Goal: Information Seeking & Learning: Find specific page/section

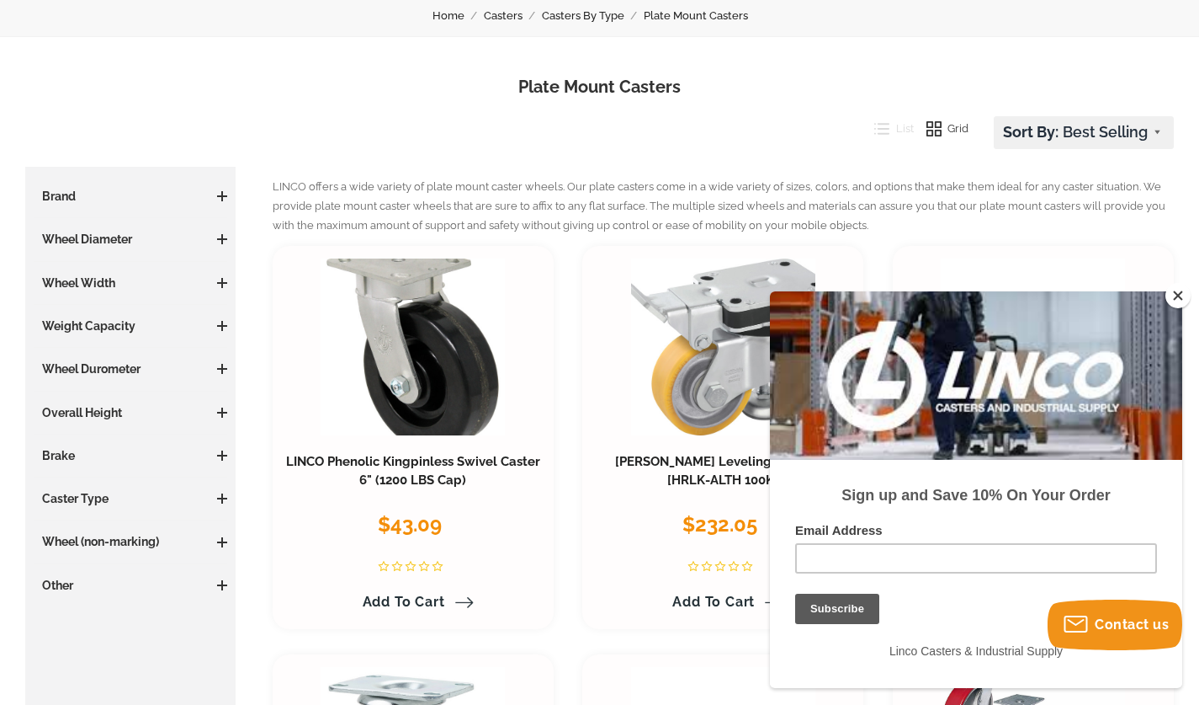
click at [1187, 294] on button "Close" at bounding box center [1178, 295] width 25 height 25
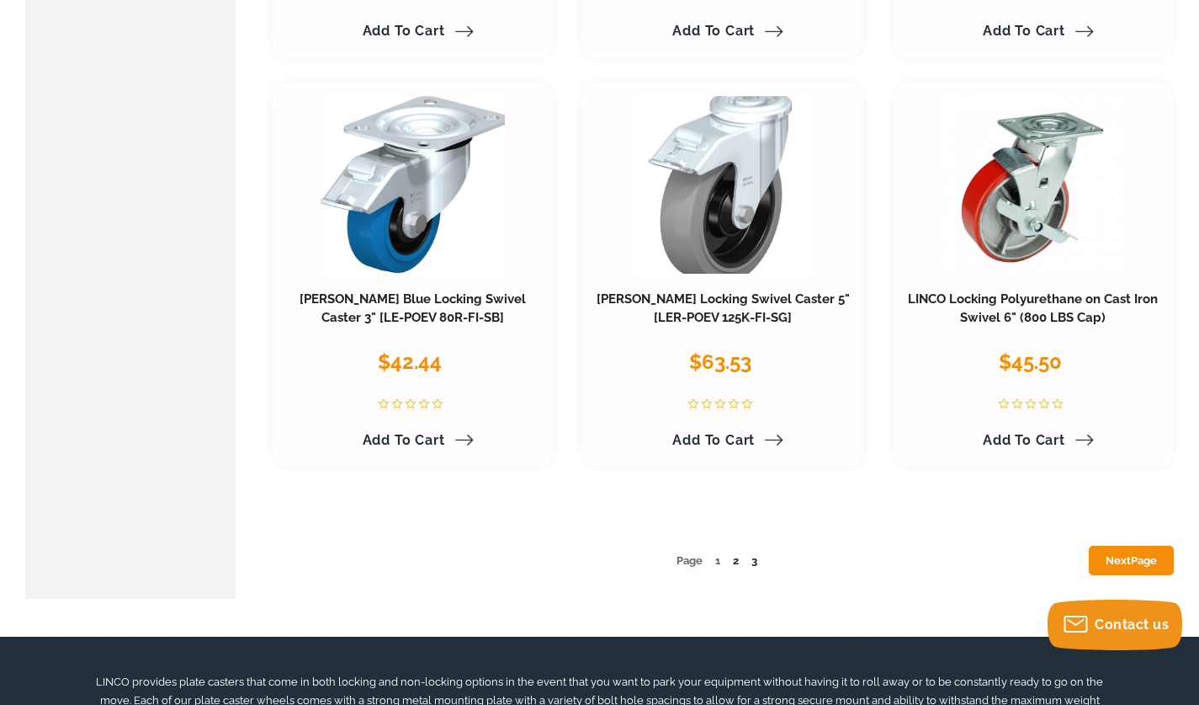
scroll to position [8107, 0]
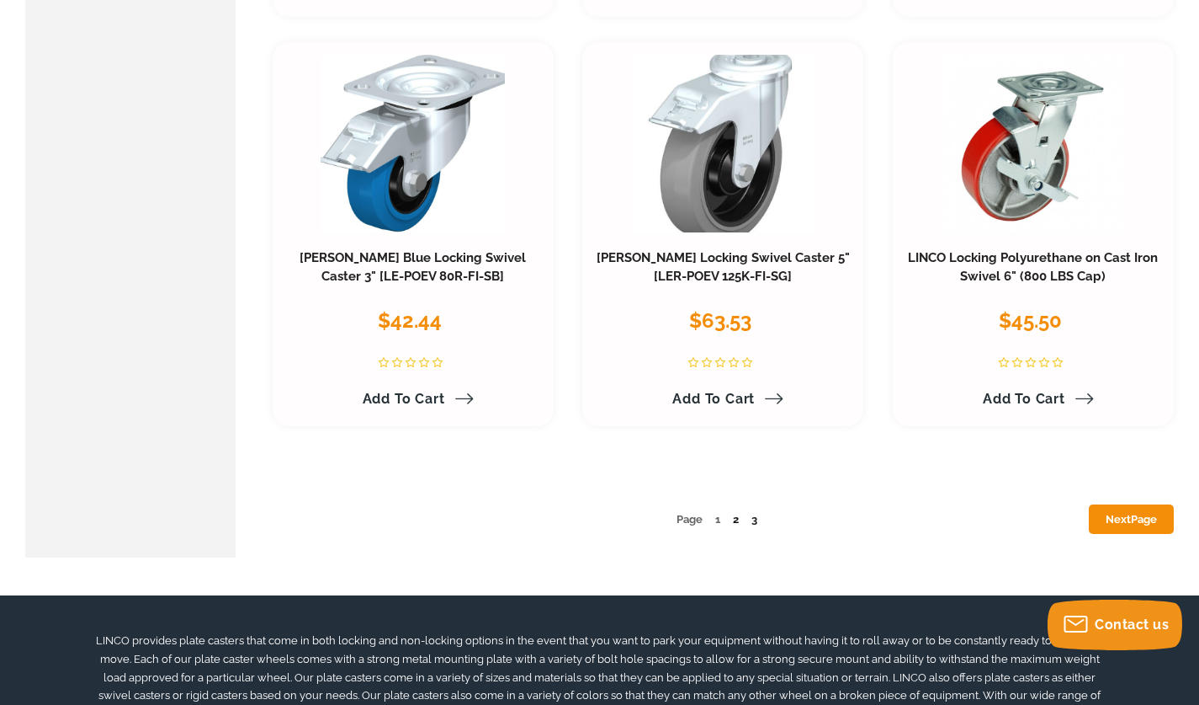
click at [735, 517] on link "2" at bounding box center [736, 519] width 6 height 13
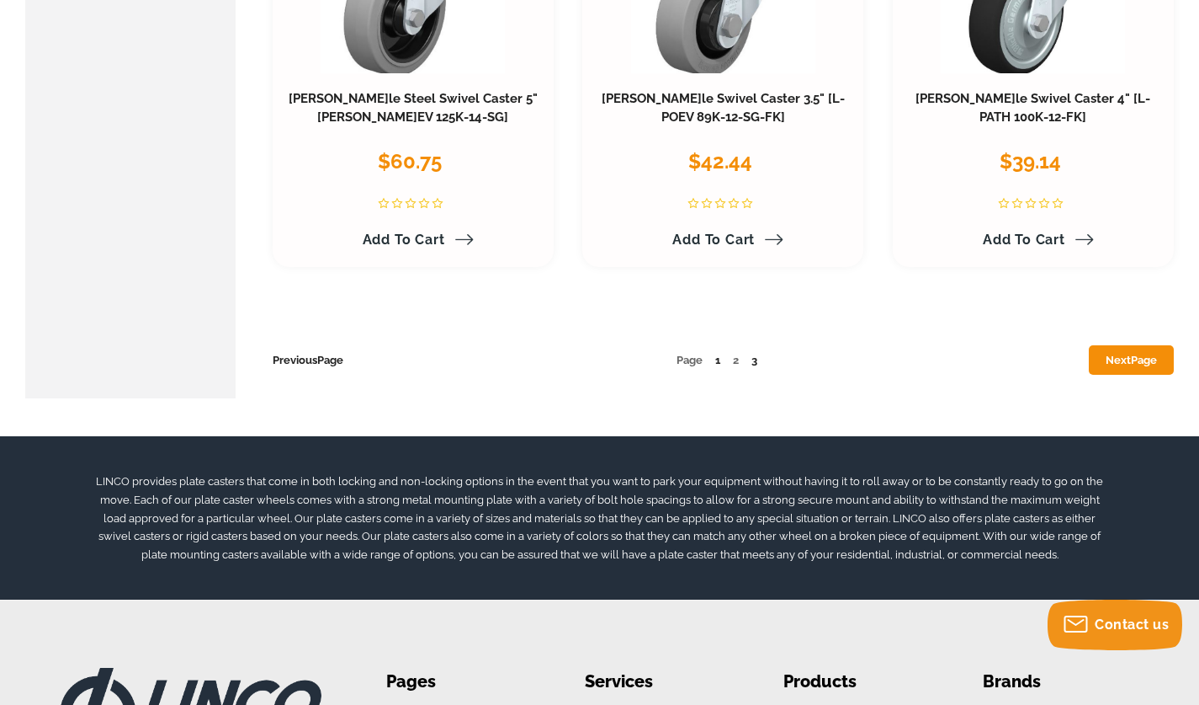
scroll to position [8299, 0]
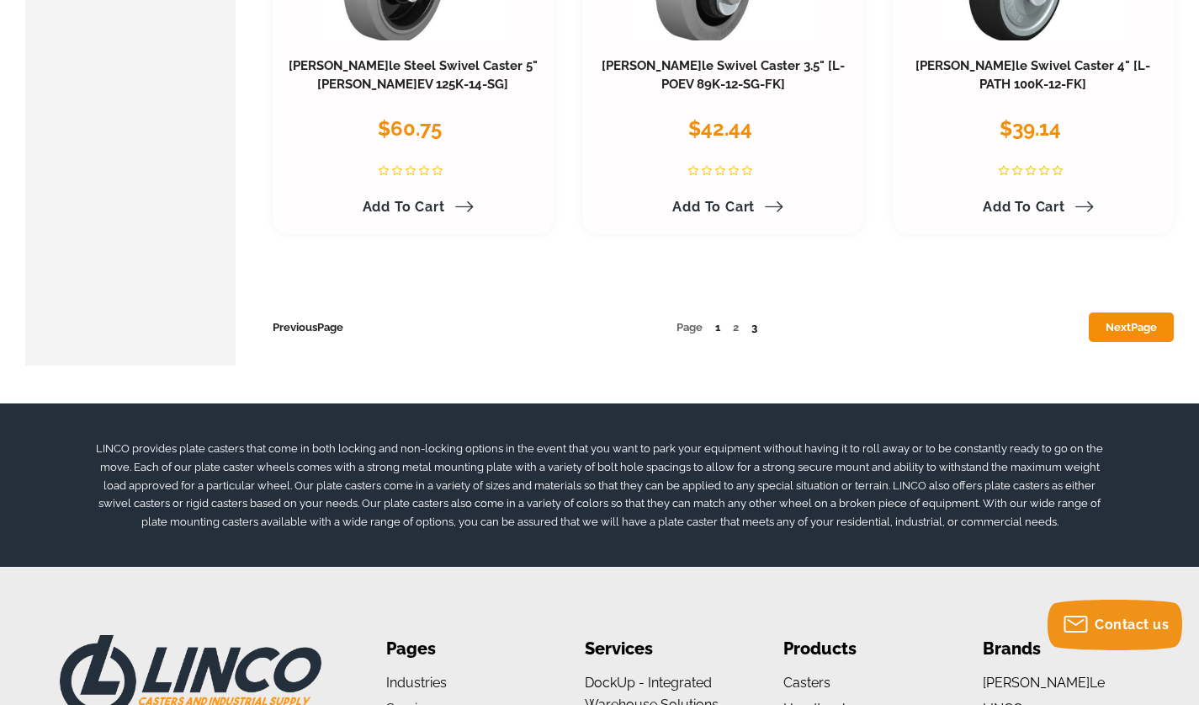
click at [755, 325] on link "3" at bounding box center [755, 327] width 6 height 13
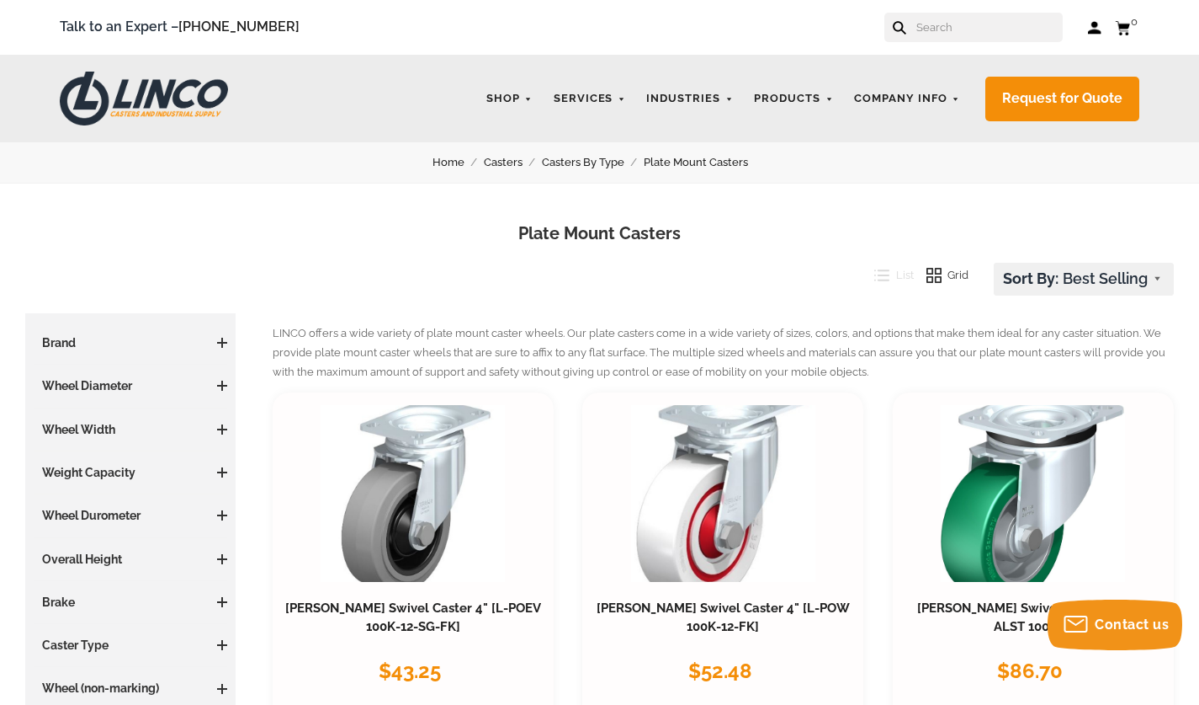
click at [947, 29] on input "text" at bounding box center [989, 27] width 148 height 29
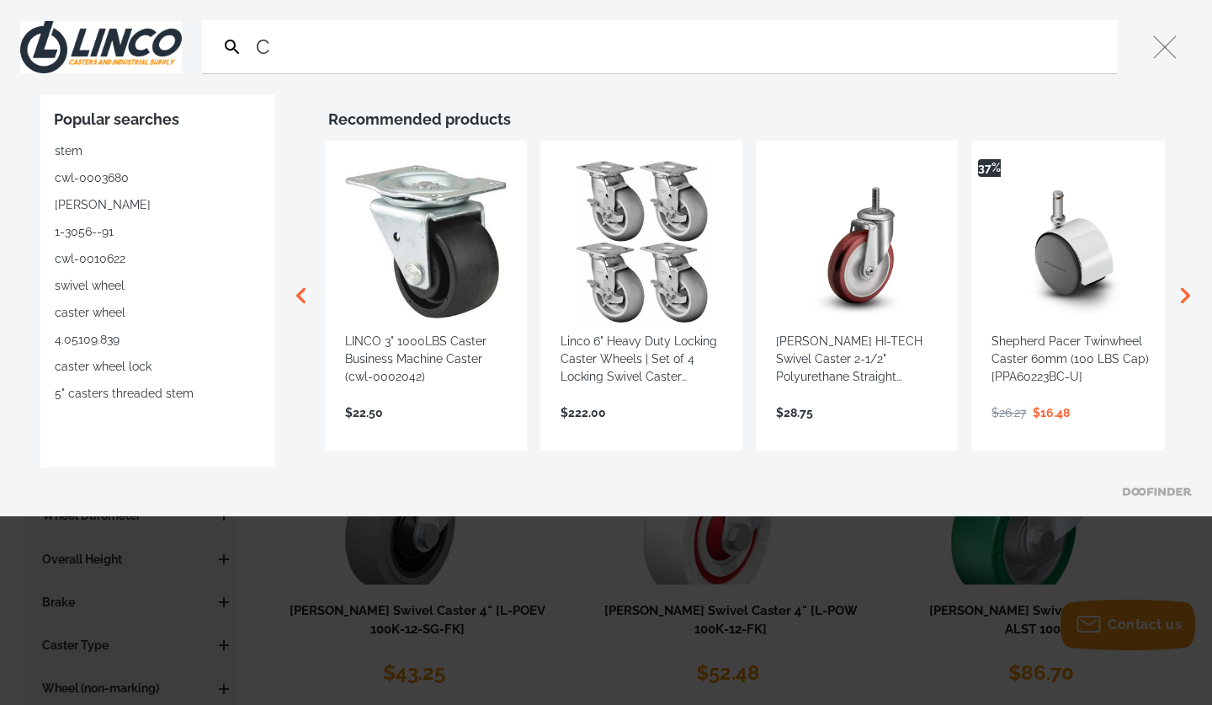
type input "C"
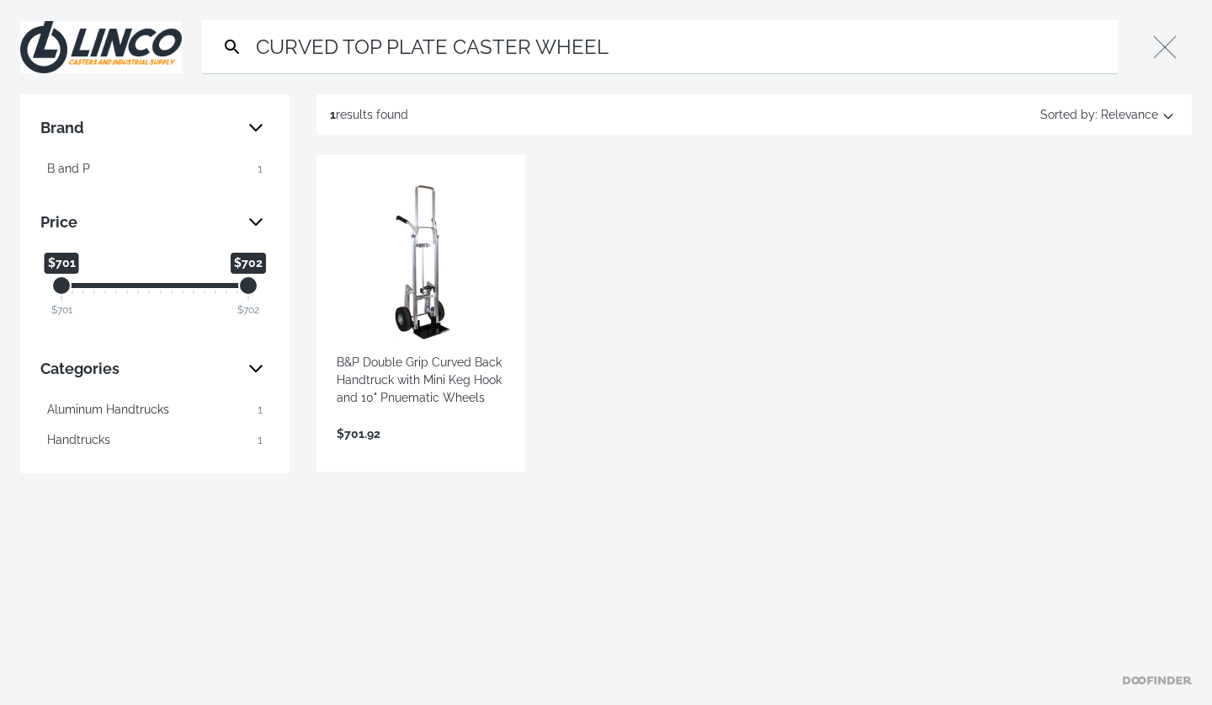
type input "CURVED TOP PLATE CASTER WHEEL"
